Goal: Information Seeking & Learning: Learn about a topic

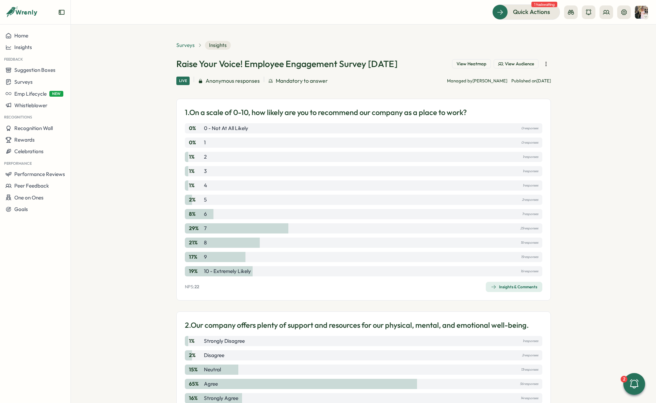
click at [182, 44] on span "Surveys" at bounding box center [185, 45] width 18 height 7
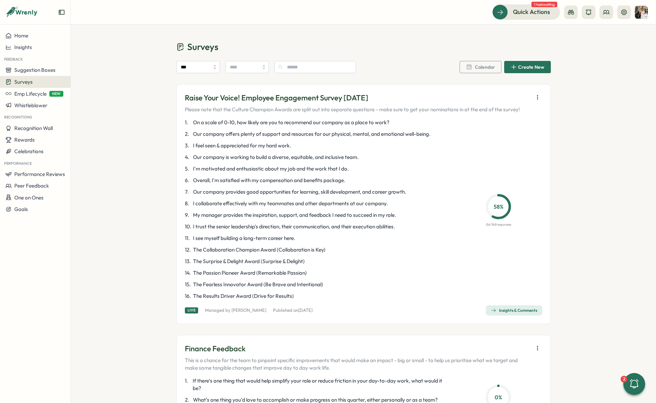
click at [513, 310] on div "Insights & Comments" at bounding box center [514, 310] width 46 height 5
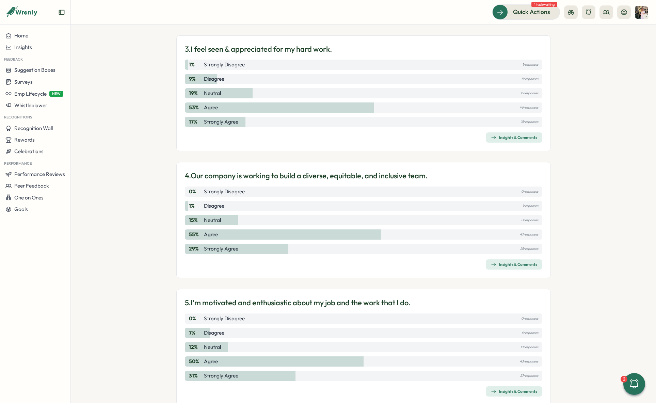
scroll to position [403, 0]
click at [508, 265] on div "Insights & Comments" at bounding box center [514, 264] width 46 height 5
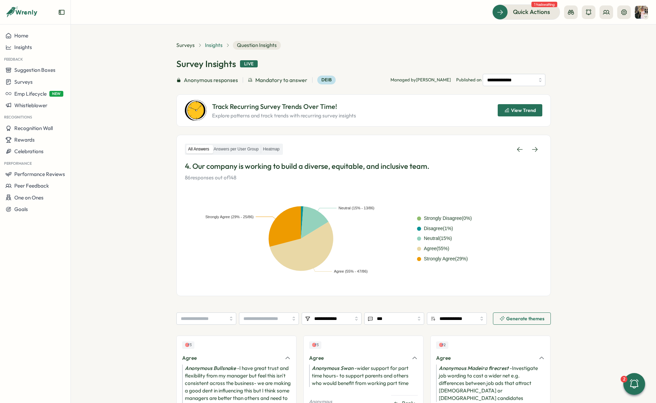
click at [216, 48] on span "Insights" at bounding box center [214, 45] width 18 height 7
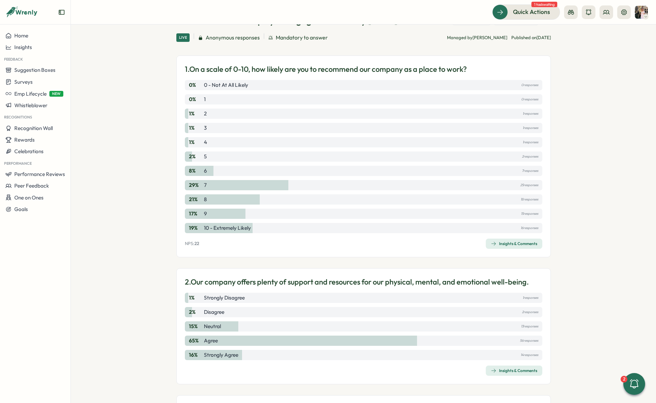
scroll to position [9, 0]
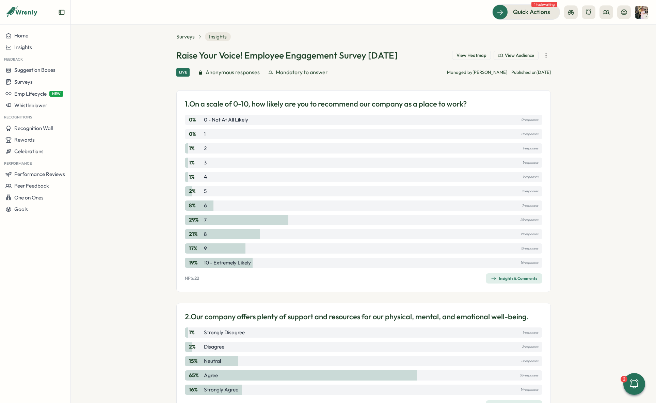
click at [497, 275] on span "Insights & Comments" at bounding box center [514, 279] width 46 height 10
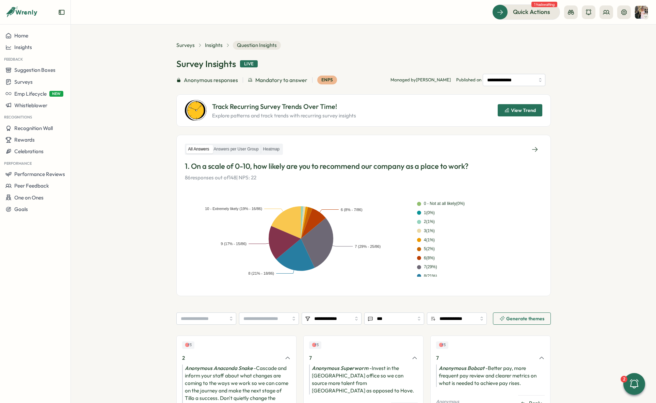
click at [225, 45] on icon at bounding box center [227, 45] width 5 height 5
click at [211, 45] on span "Insights" at bounding box center [214, 45] width 18 height 7
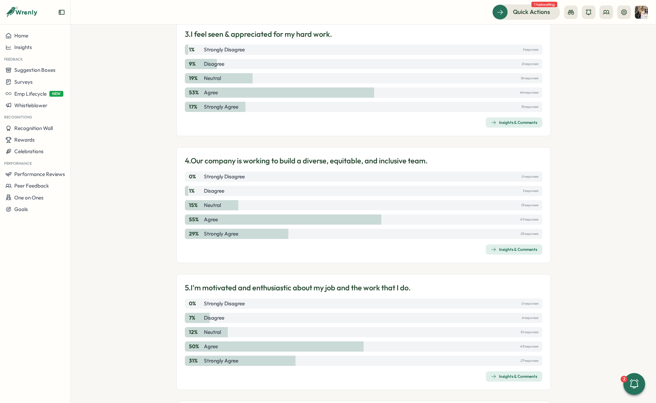
scroll to position [372, 0]
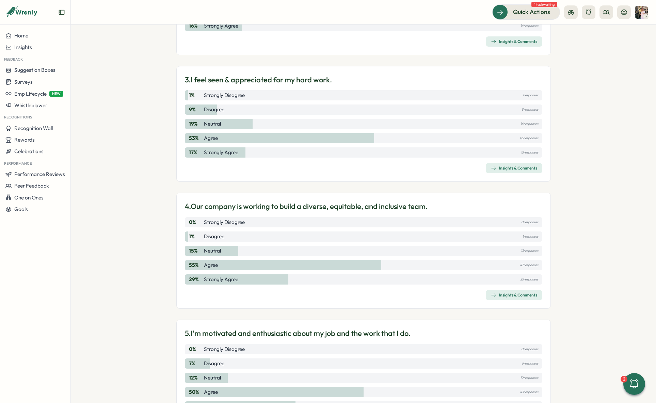
click at [506, 160] on div "3. I feel seen & appreciated for my hard work. 1 % Strongly Disagree 1 response…" at bounding box center [363, 124] width 374 height 116
click at [504, 167] on div "Insights & Comments" at bounding box center [514, 167] width 46 height 5
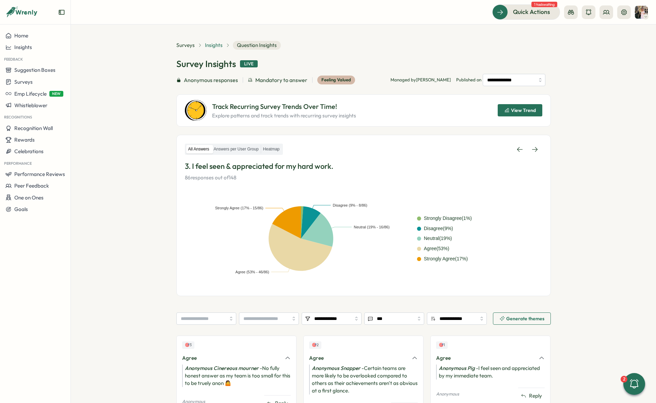
click at [213, 46] on span "Insights" at bounding box center [214, 45] width 18 height 7
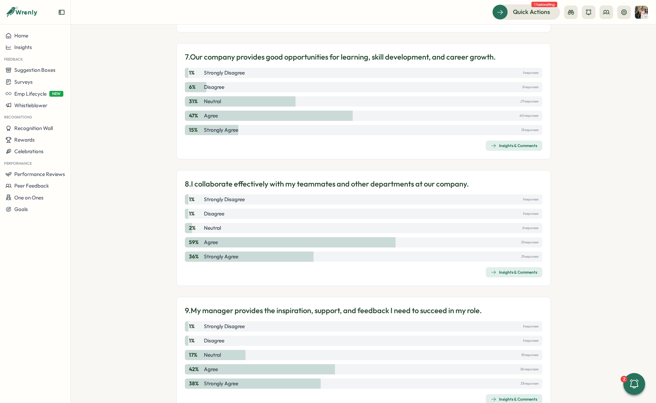
scroll to position [903, 0]
click at [491, 146] on icon "button" at bounding box center [493, 144] width 5 height 5
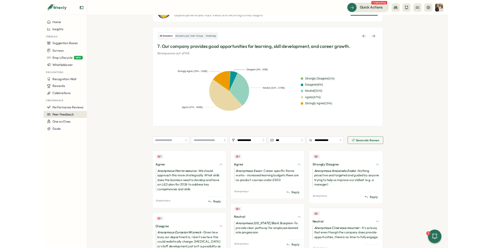
scroll to position [91, 0]
